Goal: Check status: Check status

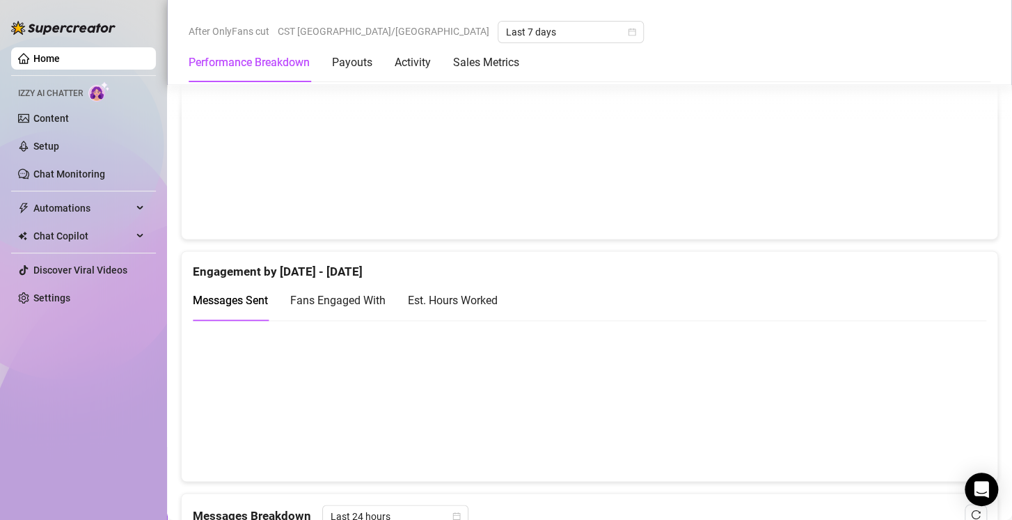
scroll to position [805, 0]
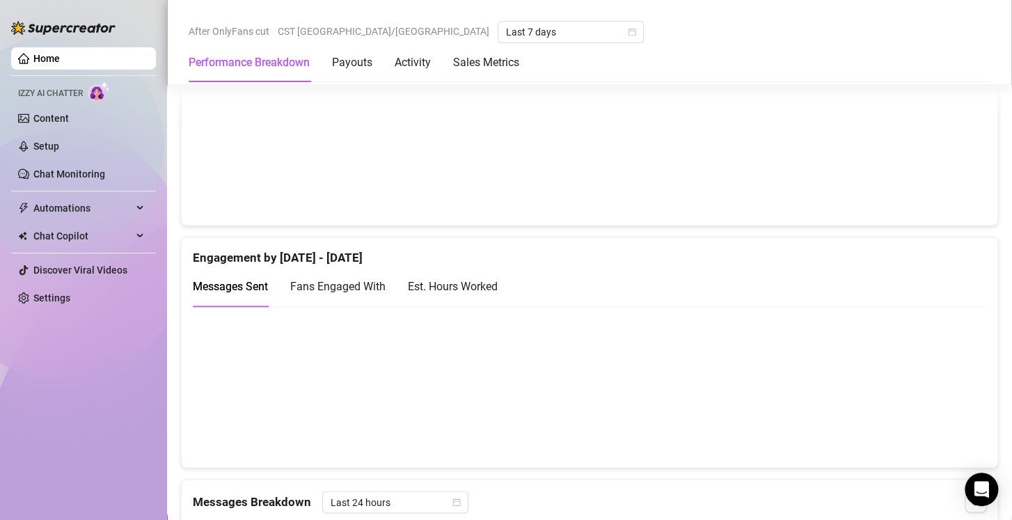
click at [469, 280] on div "Est. Hours Worked" at bounding box center [453, 286] width 90 height 17
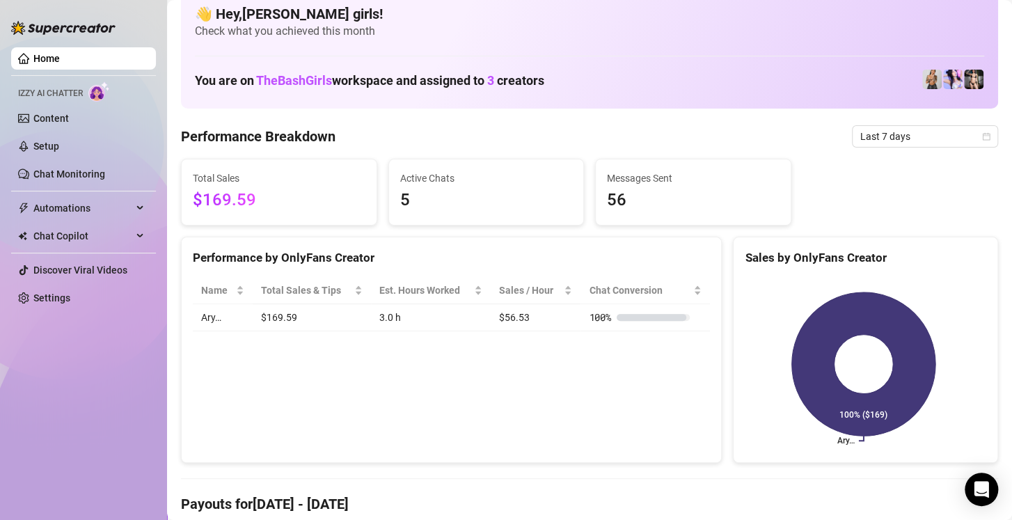
scroll to position [0, 0]
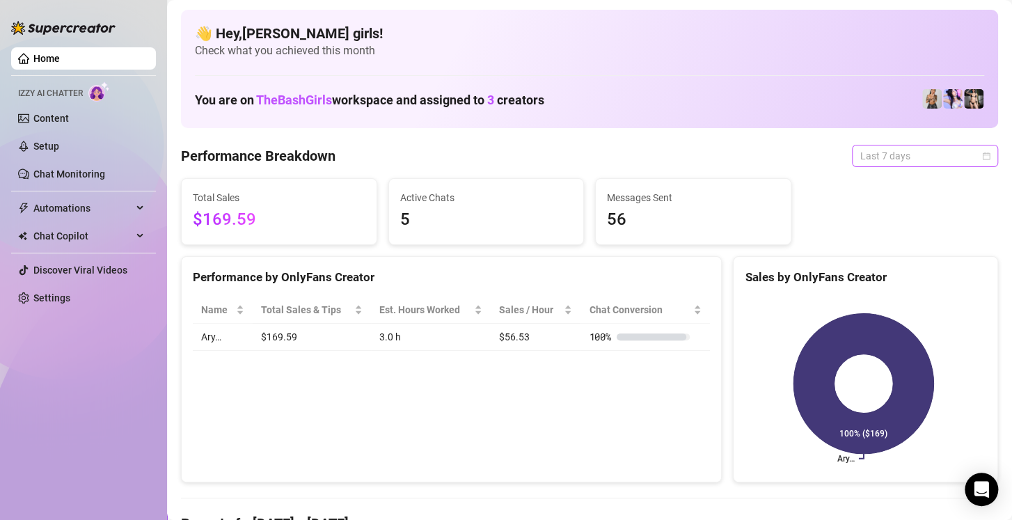
click at [967, 157] on span "Last 7 days" at bounding box center [924, 155] width 129 height 21
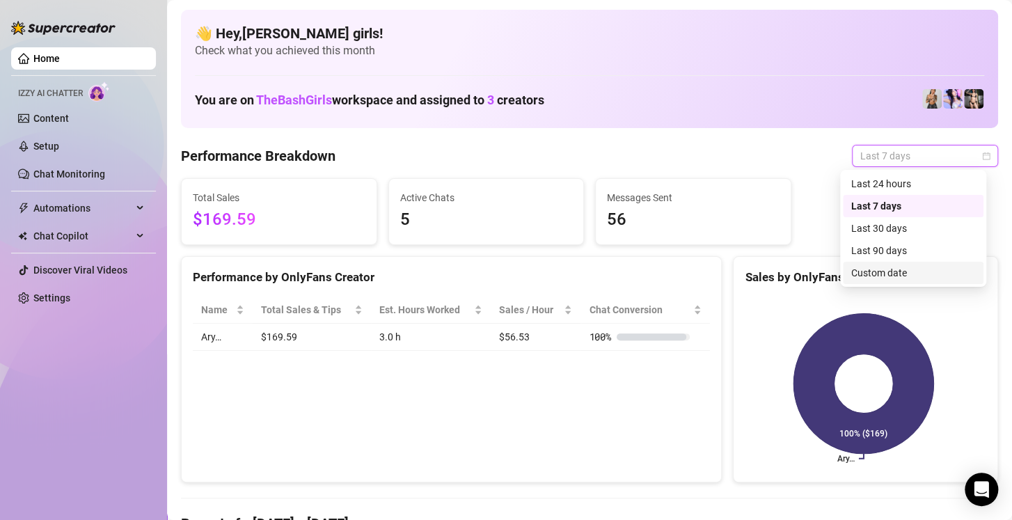
click at [887, 270] on div "Custom date" at bounding box center [913, 272] width 124 height 15
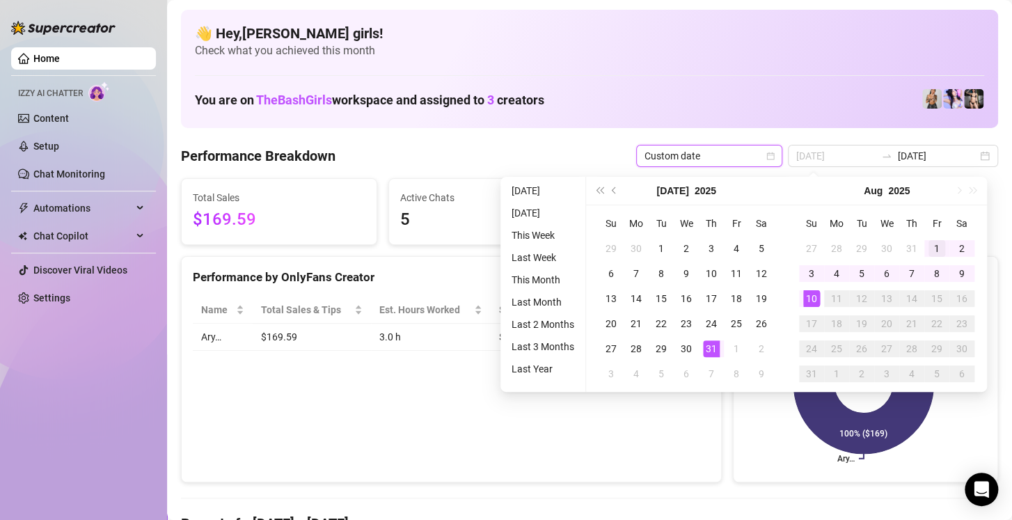
type input "2025-08-01"
click at [929, 248] on div "1" at bounding box center [936, 248] width 17 height 17
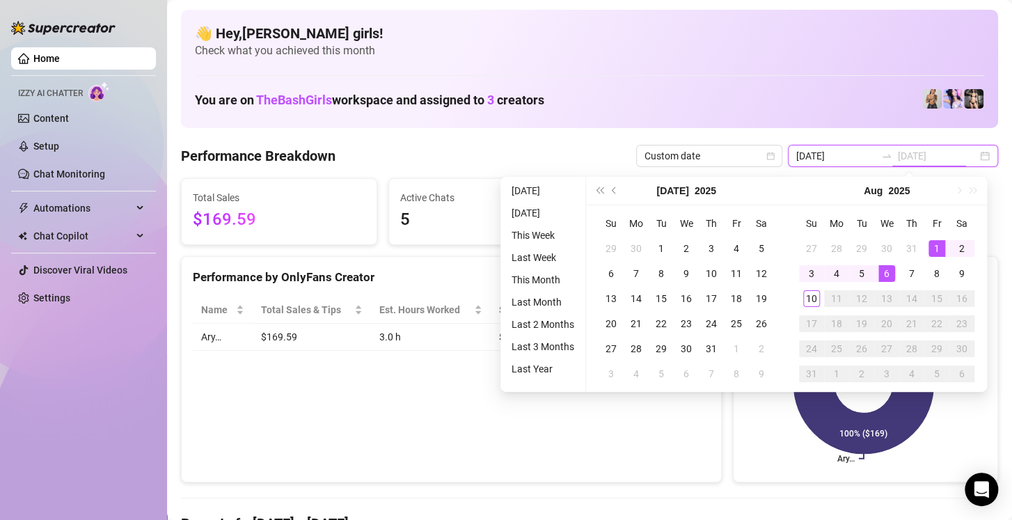
type input "2025-08-10"
click at [809, 300] on div "10" at bounding box center [811, 298] width 17 height 17
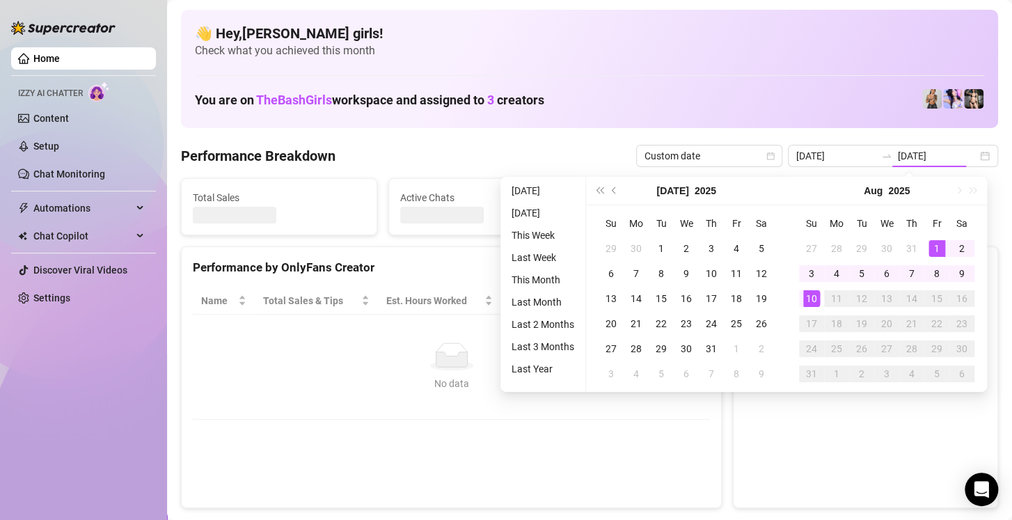
type input "2025-08-01"
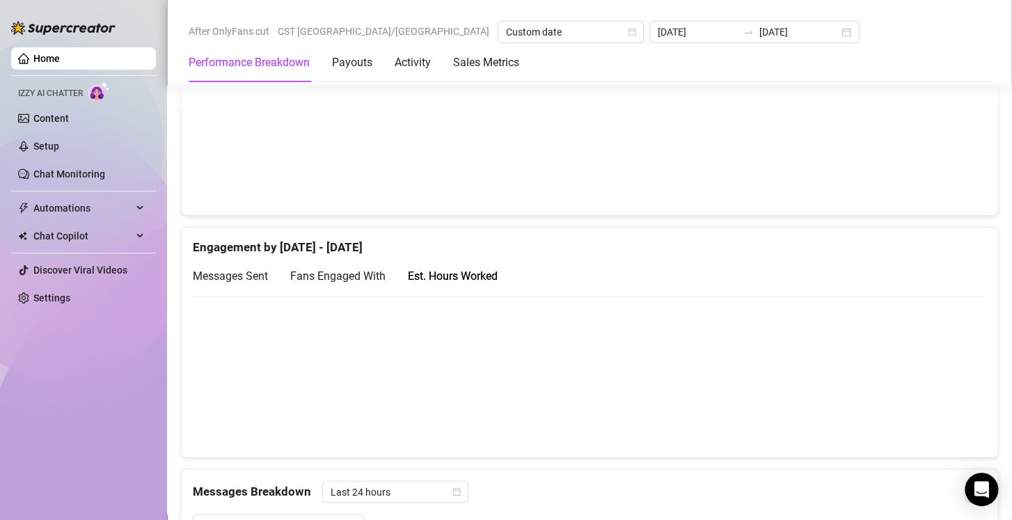
scroll to position [781, 0]
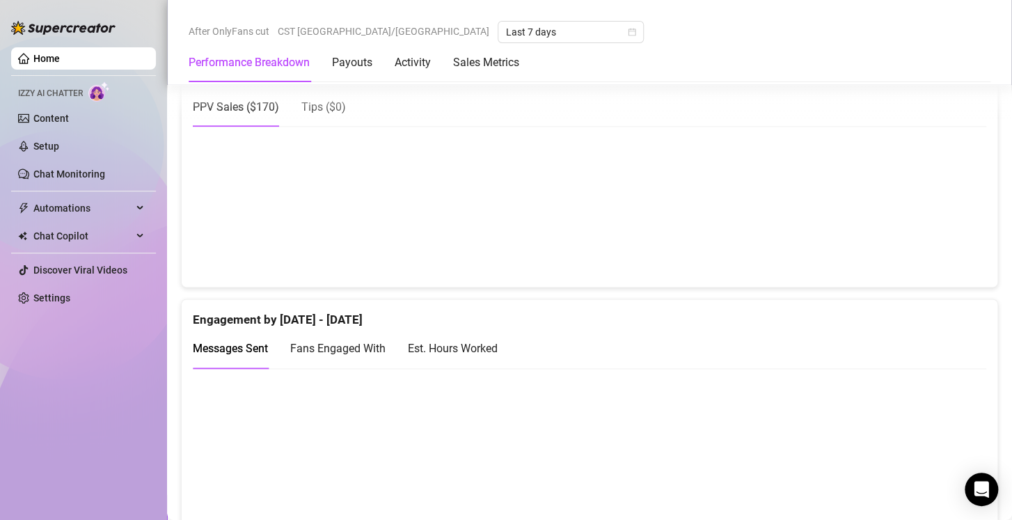
scroll to position [757, 0]
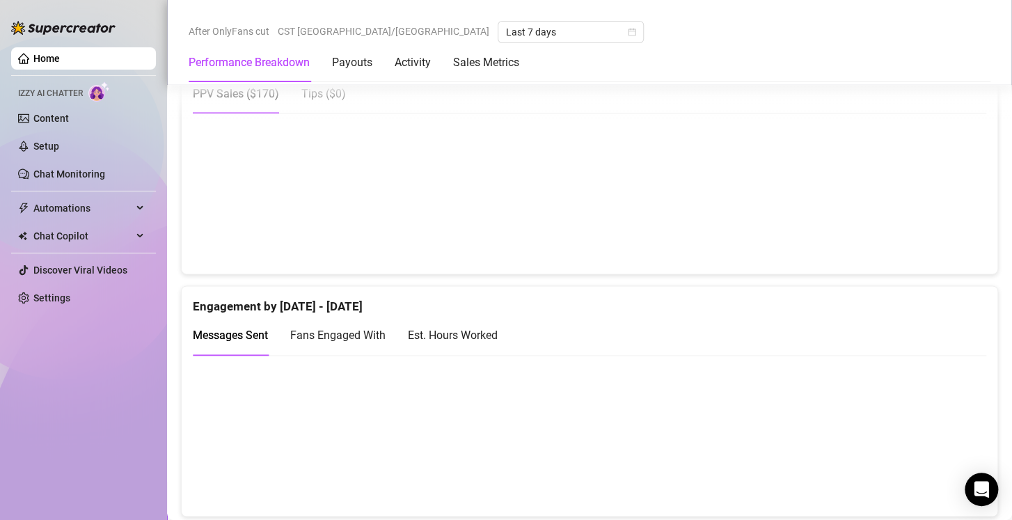
click at [467, 328] on div "Est. Hours Worked" at bounding box center [453, 334] width 90 height 17
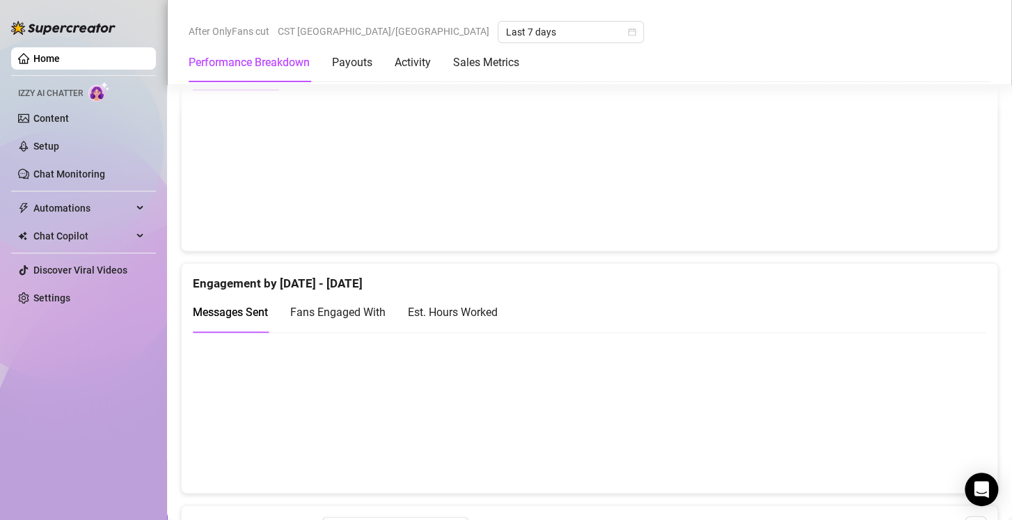
scroll to position [780, 0]
click at [485, 308] on div "Est. Hours Worked" at bounding box center [453, 311] width 90 height 17
